Goal: Task Accomplishment & Management: Use online tool/utility

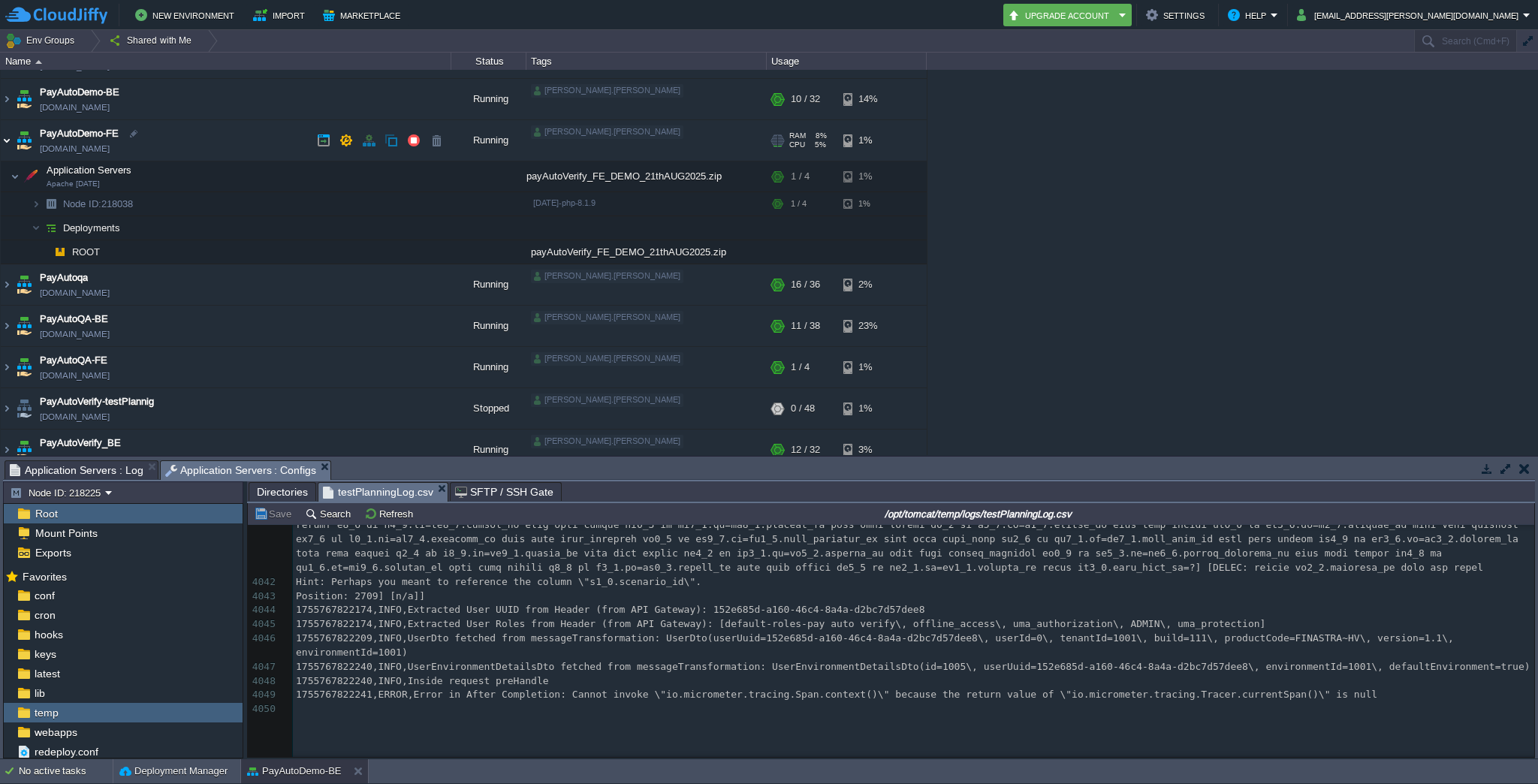
click at [5, 137] on img at bounding box center [7, 141] width 12 height 41
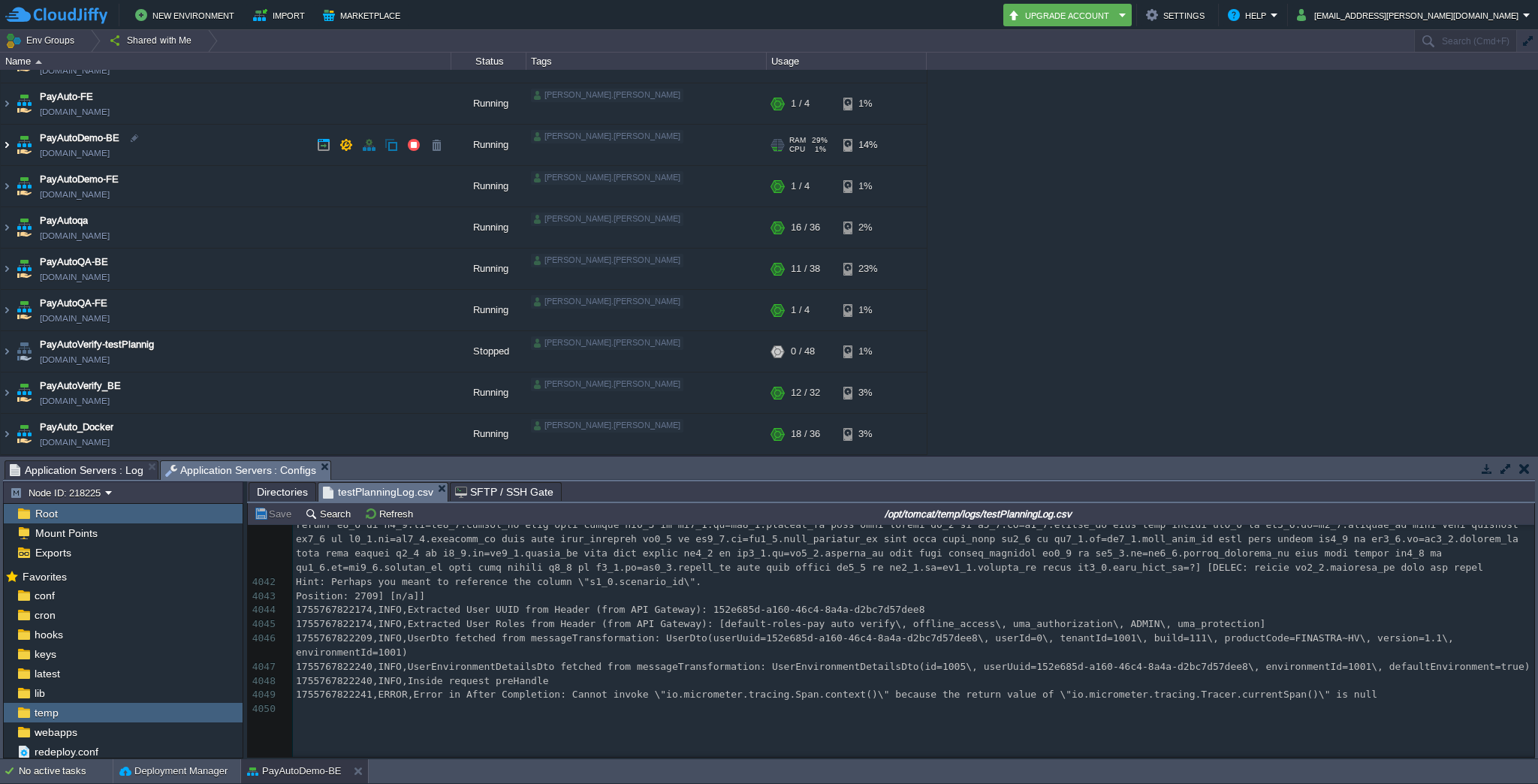
scroll to position [69, 0]
click at [8, 144] on img at bounding box center [7, 145] width 12 height 41
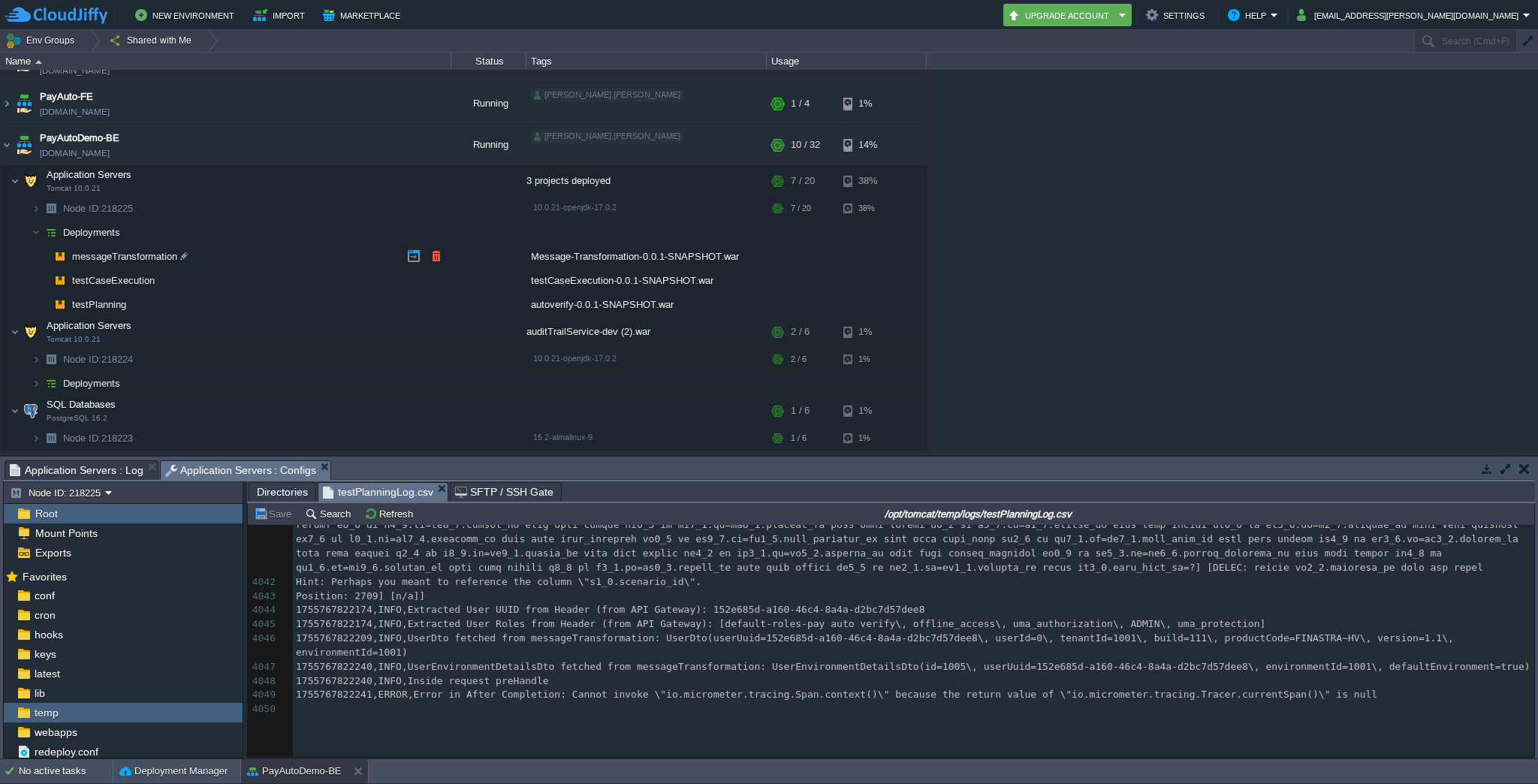
click at [117, 256] on span "messageTransformation" at bounding box center [125, 256] width 109 height 12
type input "messageTransformation"
click at [116, 233] on span "Deployments" at bounding box center [92, 232] width 61 height 12
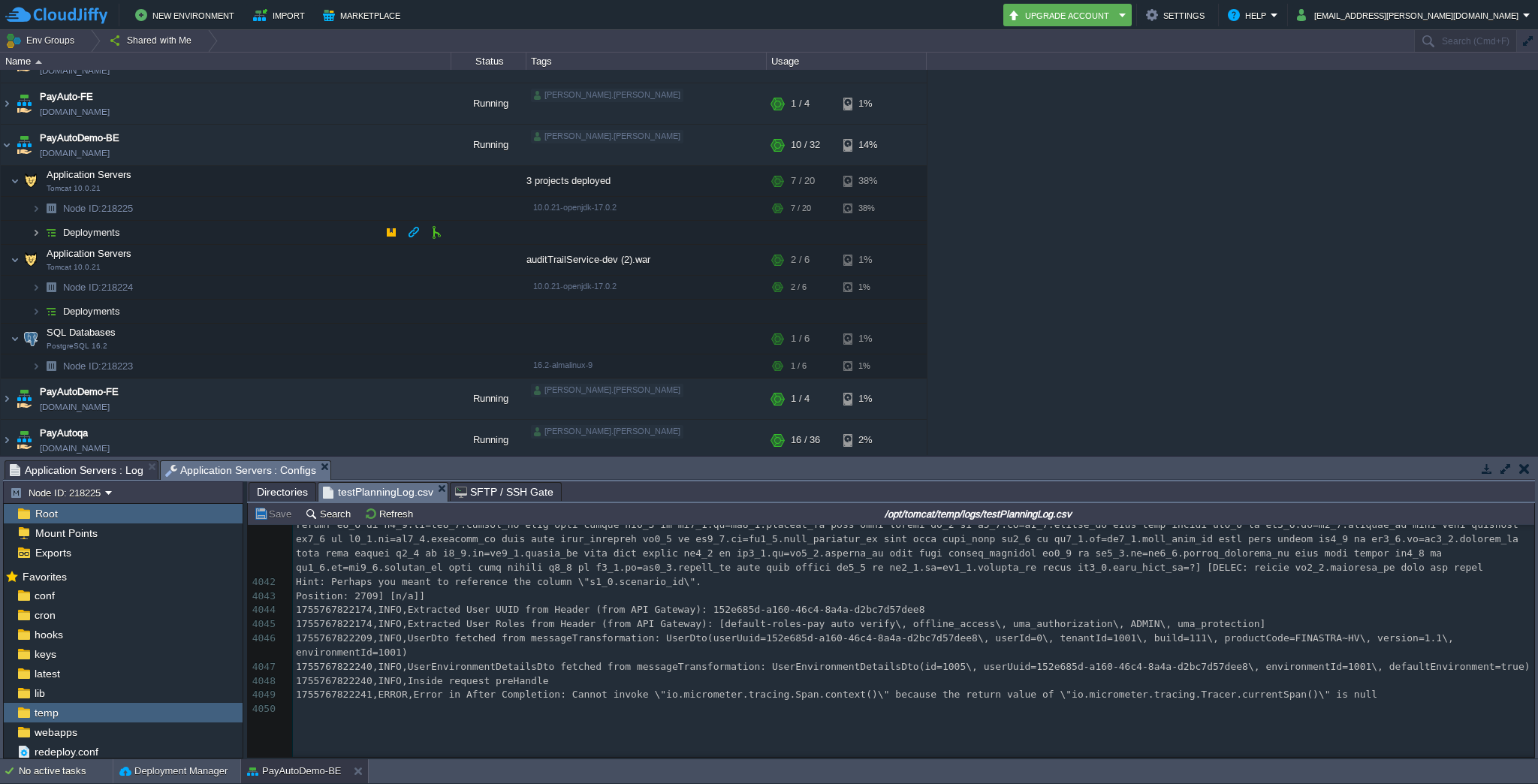
click at [39, 231] on img at bounding box center [36, 232] width 9 height 23
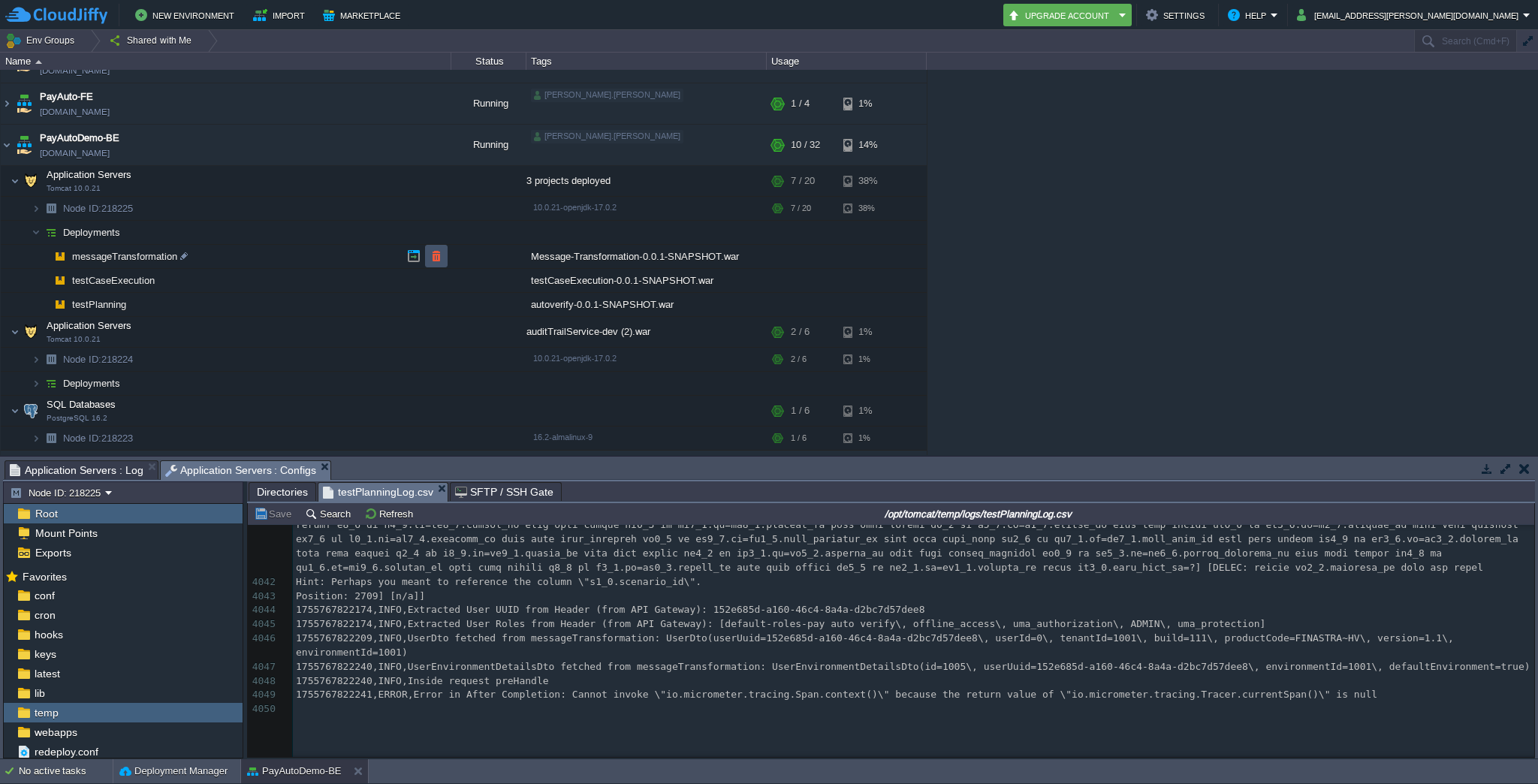
click at [438, 257] on button "button" at bounding box center [436, 255] width 13 height 13
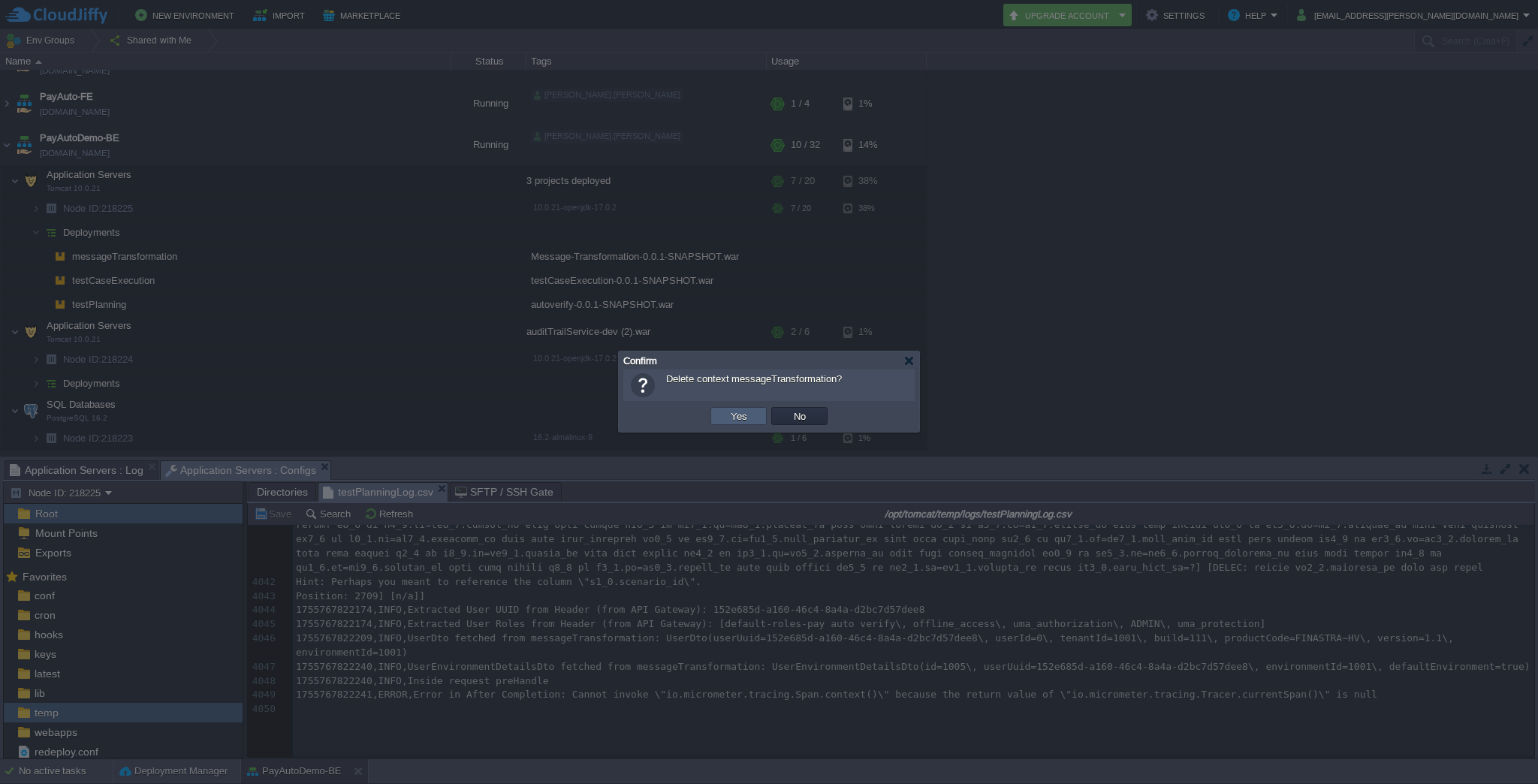
click at [740, 415] on button "Yes" at bounding box center [738, 415] width 26 height 13
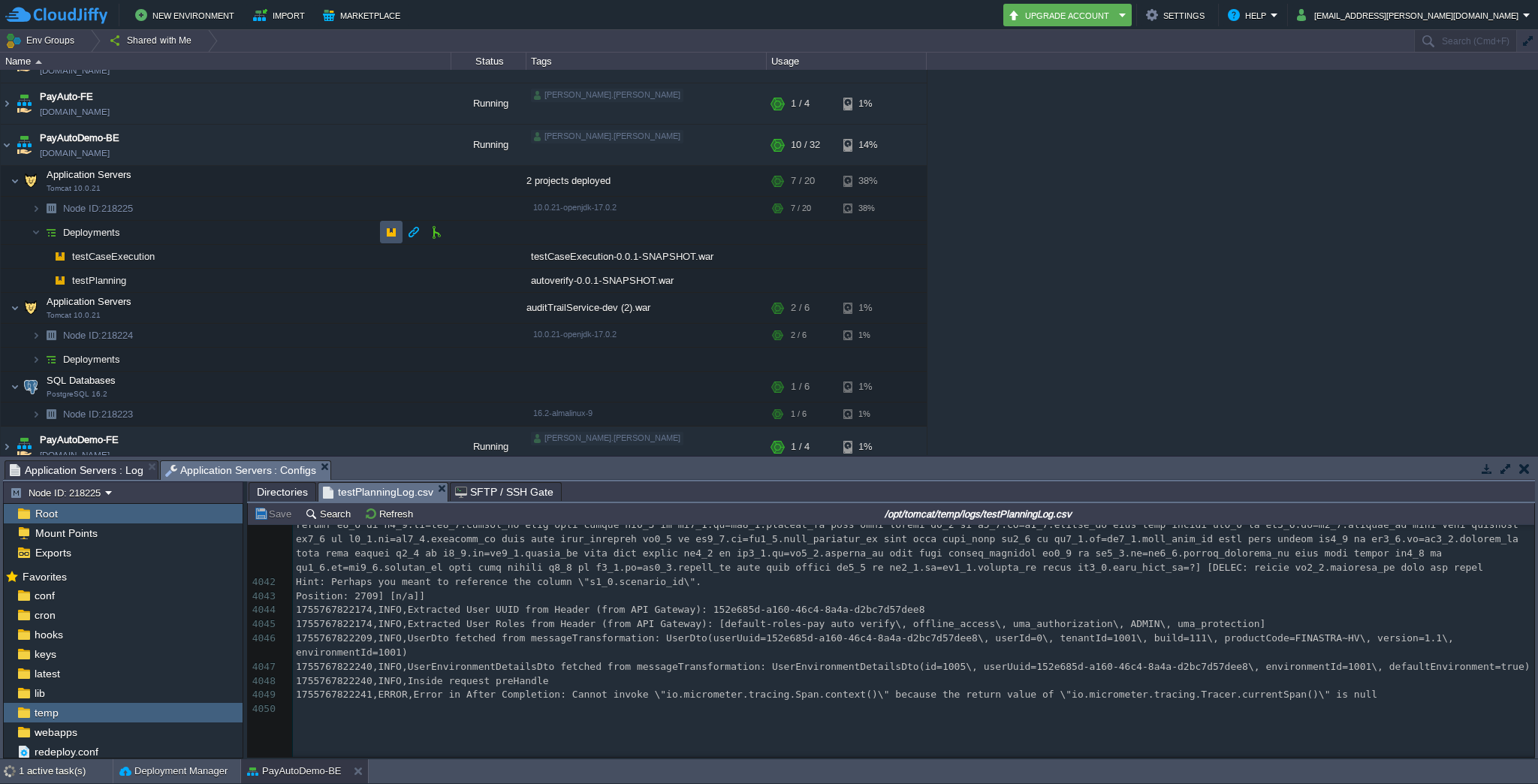
click at [394, 229] on button "button" at bounding box center [391, 232] width 13 height 13
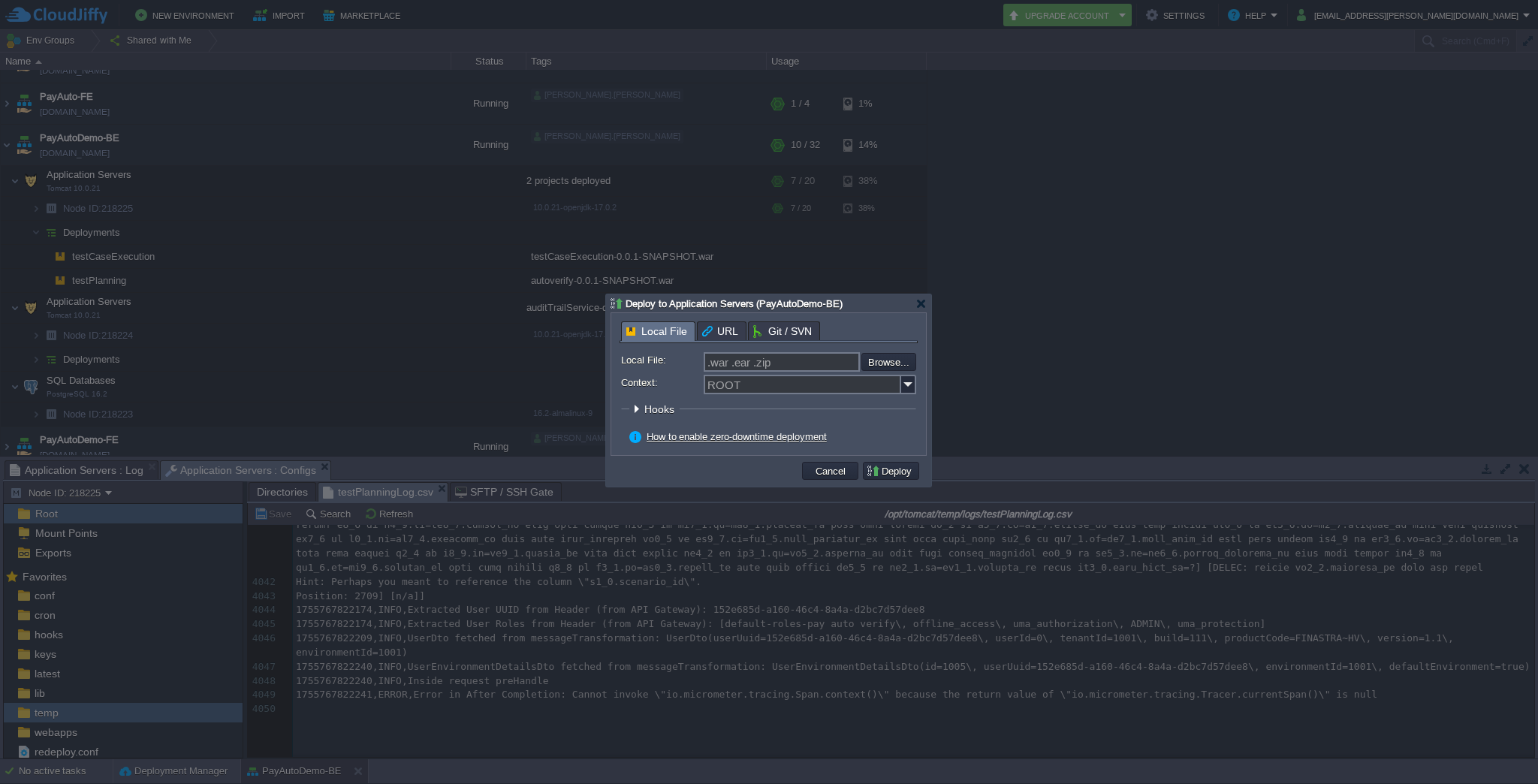
click at [747, 366] on input ".war .ear .zip" at bounding box center [781, 362] width 156 height 19
click at [743, 384] on input "Context:" at bounding box center [802, 384] width 197 height 19
paste input "messageTransformation"
type input "messageTransformation"
click at [883, 365] on input "file" at bounding box center [820, 362] width 190 height 18
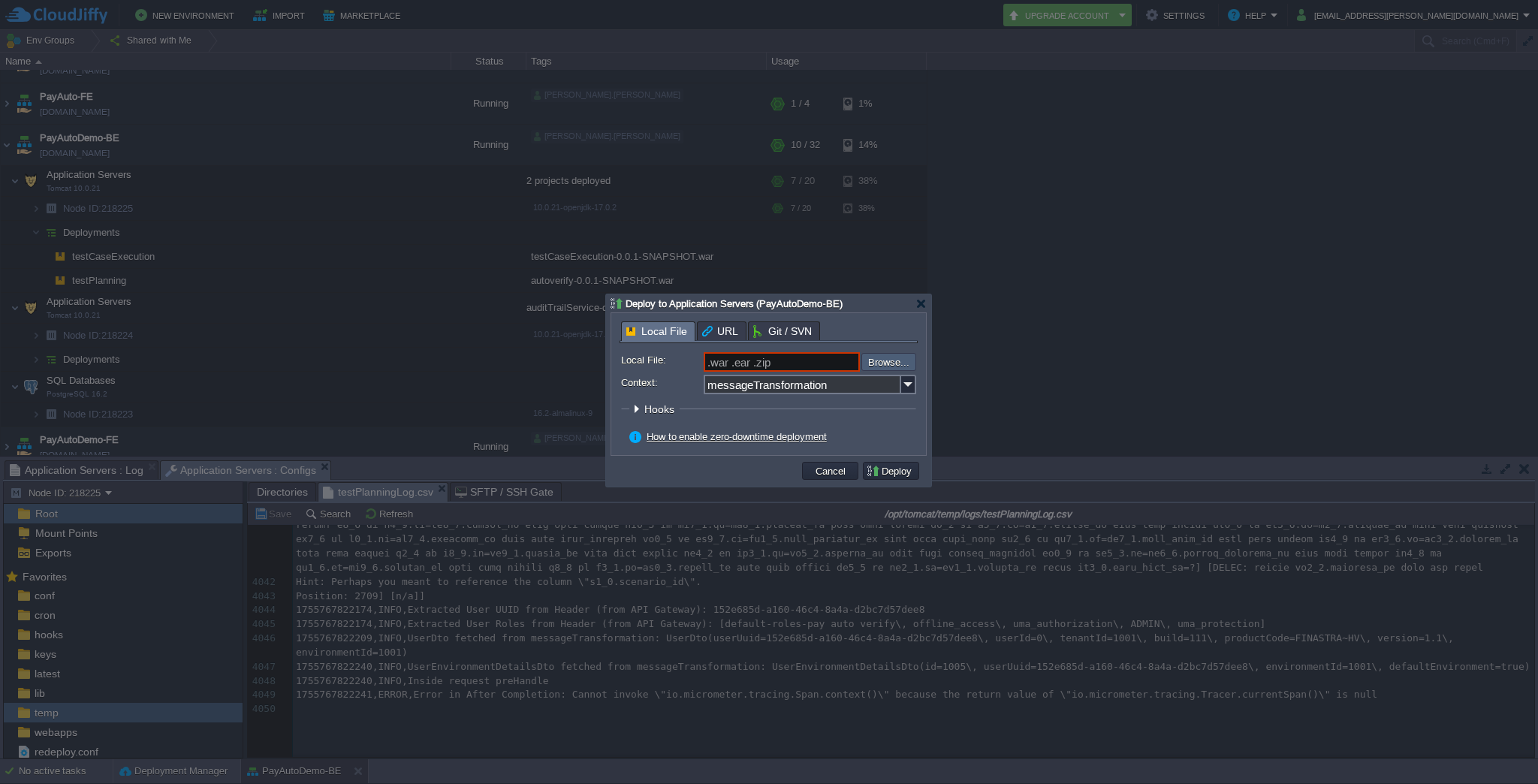
click at [898, 362] on input "file" at bounding box center [820, 362] width 190 height 18
type input "C:\fakepath\Message-Transformation-0.0.1-SNAPSHOT.war"
type input "Message-Transformation-0.0.1-SNAPSHOT.war"
click at [906, 471] on button "Deploy" at bounding box center [890, 470] width 50 height 13
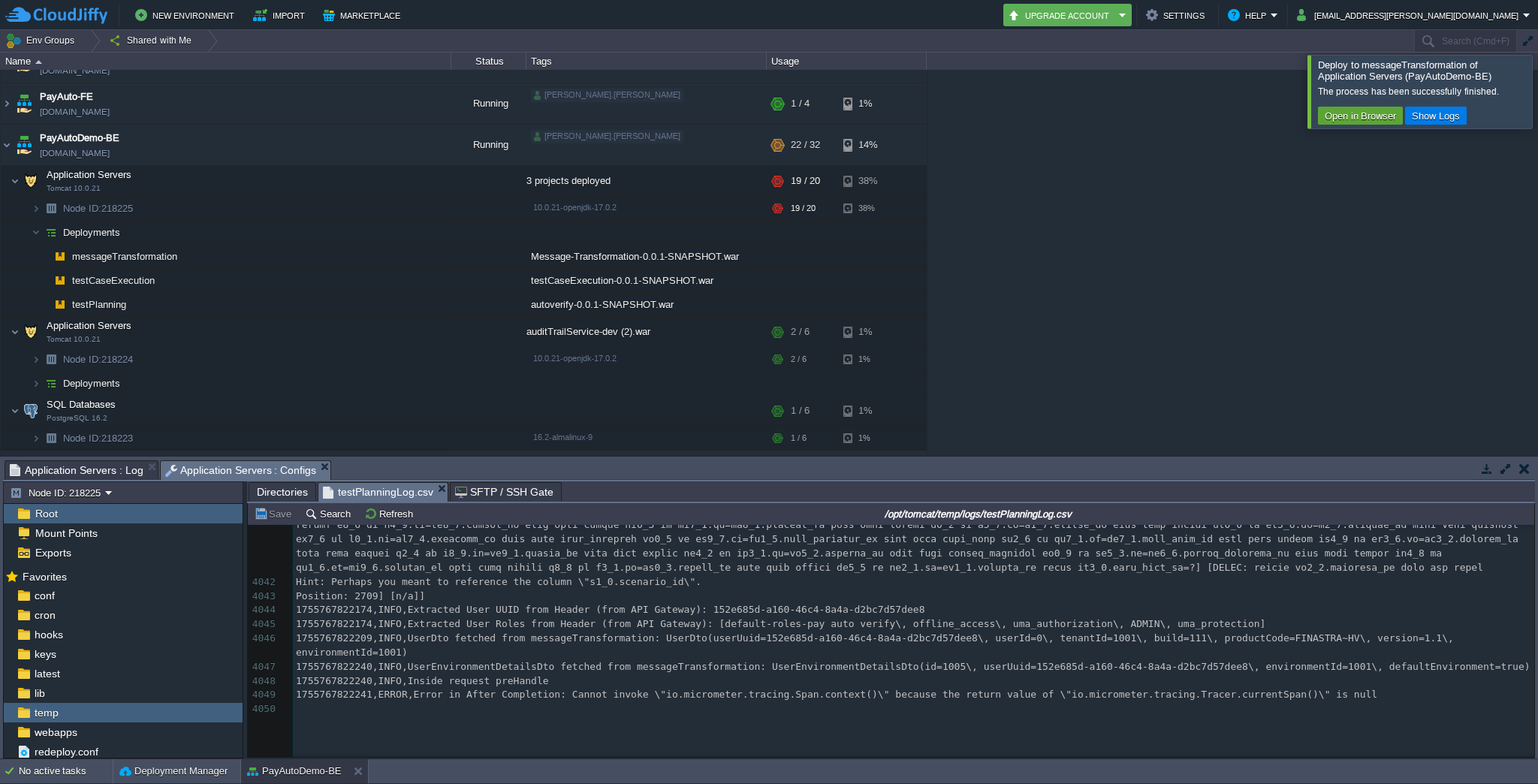
click at [1537, 88] on div at bounding box center [1556, 91] width 0 height 72
